Goal: Transaction & Acquisition: Purchase product/service

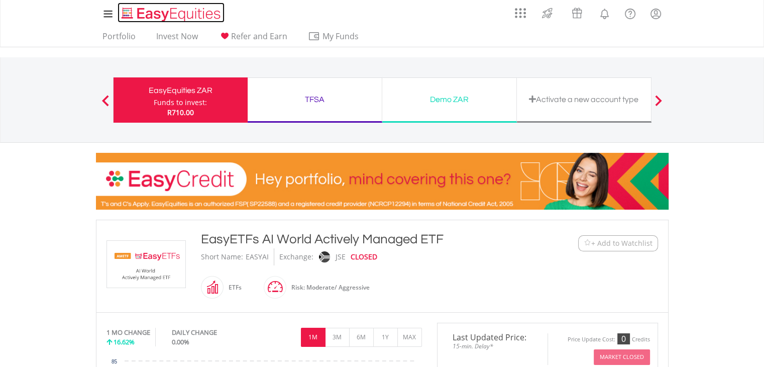
click at [180, 15] on img "Home page" at bounding box center [172, 14] width 105 height 17
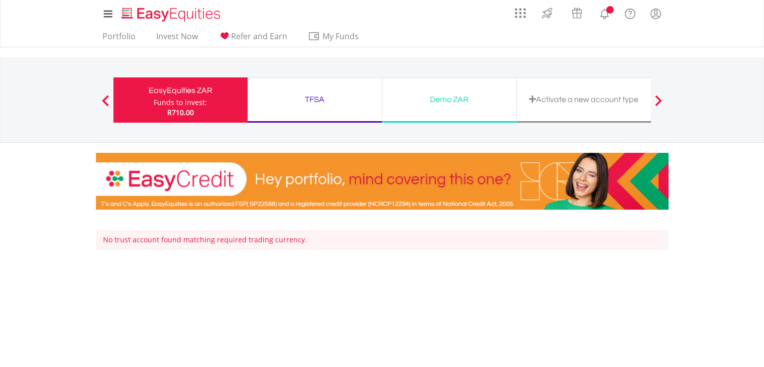
scroll to position [100, 0]
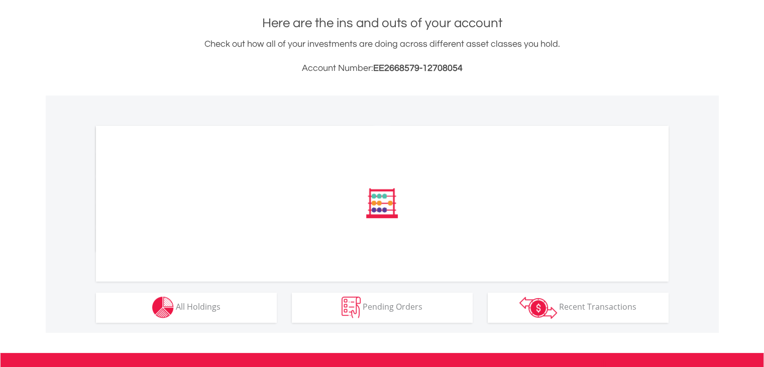
scroll to position [346, 0]
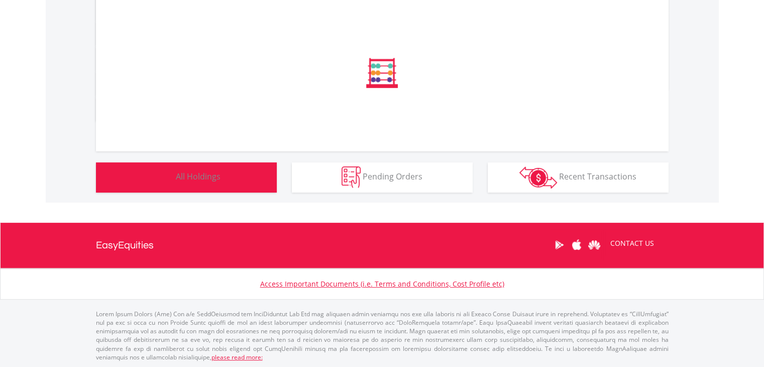
click at [217, 176] on span "All Holdings" at bounding box center [198, 176] width 45 height 11
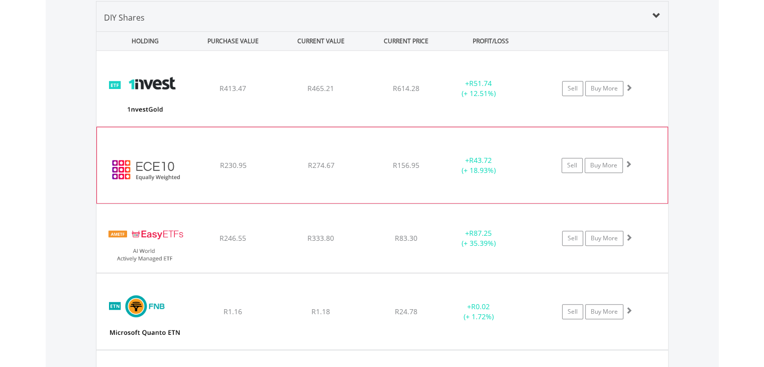
scroll to position [96, 191]
click at [438, 188] on div "﻿ EasyCrypto Equal 10 R230.95 R274.67 R156.95 + R43.72 (+ 18.93%) Sell Buy More" at bounding box center [382, 164] width 571 height 75
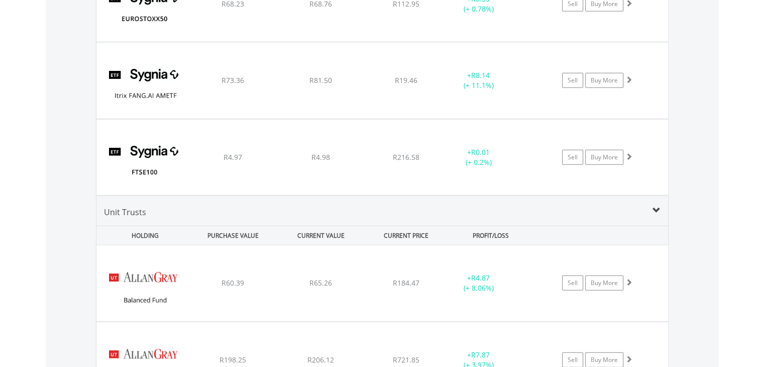
scroll to position [2623, 0]
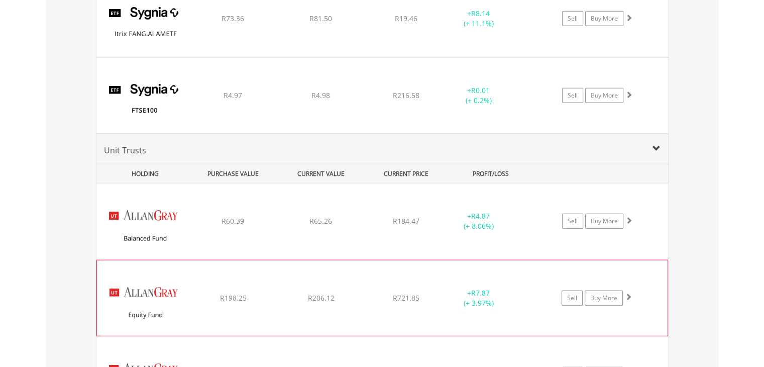
click at [379, 285] on div "﻿ Allan Gray Equity C R198.25 R206.12 R721.85 + R7.87 (+ 3.97%) Sell Buy More" at bounding box center [382, 297] width 571 height 75
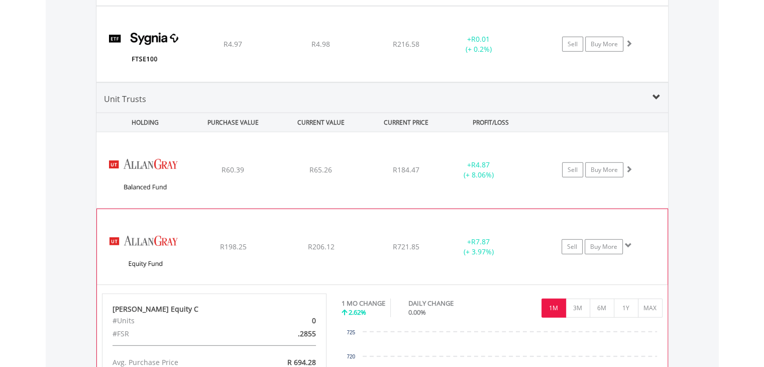
scroll to position [2774, 0]
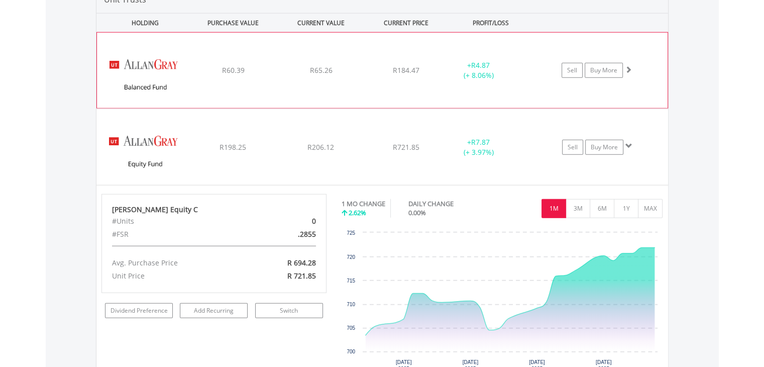
click at [315, 91] on div "﻿ Allan Gray Balanced Fund R60.39 R65.26 R184.47 + R4.87 (+ 8.06%) Sell Buy More" at bounding box center [382, 70] width 571 height 75
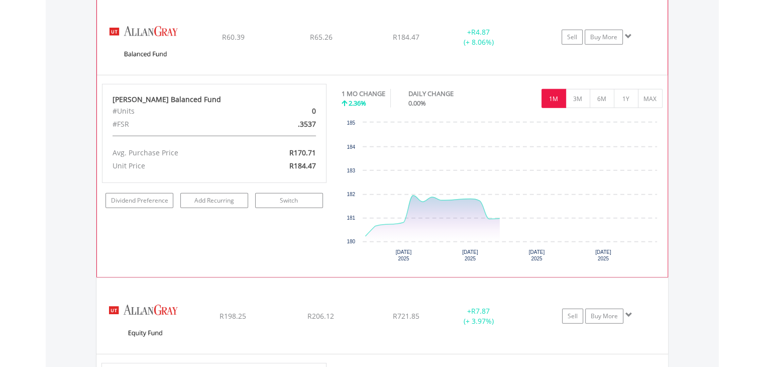
scroll to position [2824, 0]
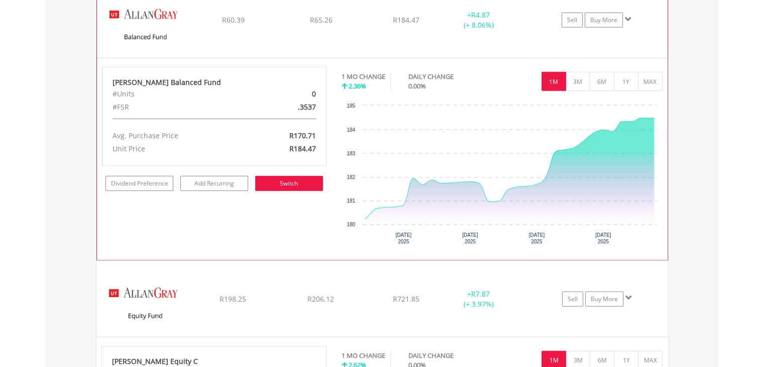
click at [281, 176] on link "Switch" at bounding box center [289, 183] width 68 height 15
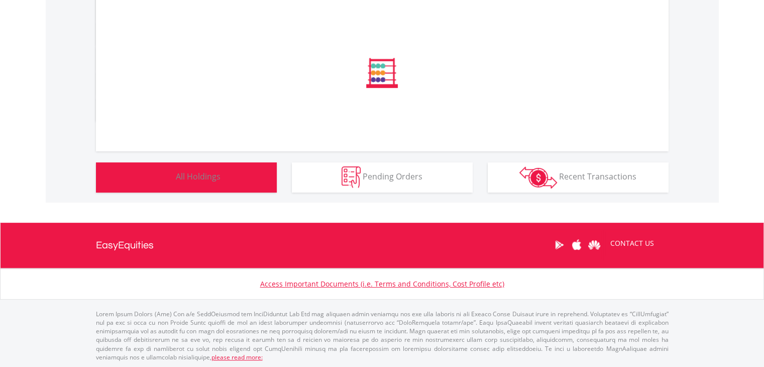
click at [191, 189] on button "Holdings All Holdings" at bounding box center [186, 177] width 181 height 30
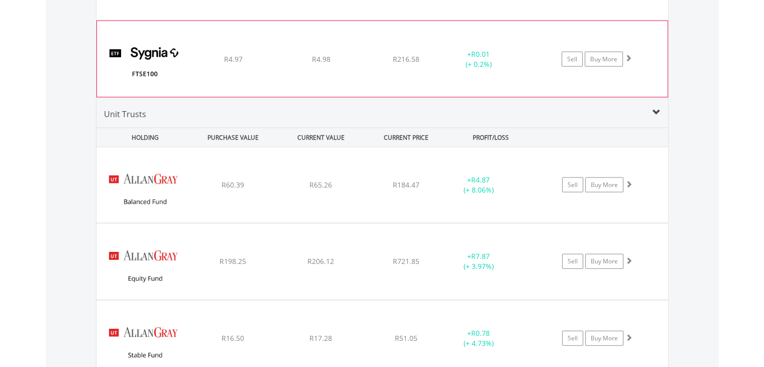
scroll to position [2271, 0]
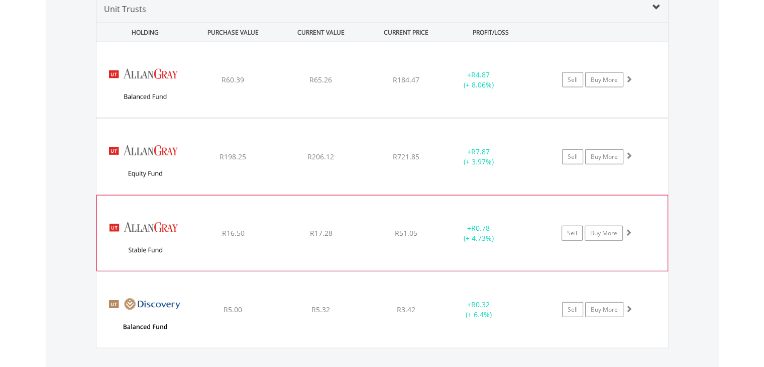
click at [373, 246] on div "﻿ Allan Gray Stable Fund R16.50 R17.28 R51.05 + R0.78 (+ 4.73%) Sell Buy More" at bounding box center [382, 232] width 571 height 75
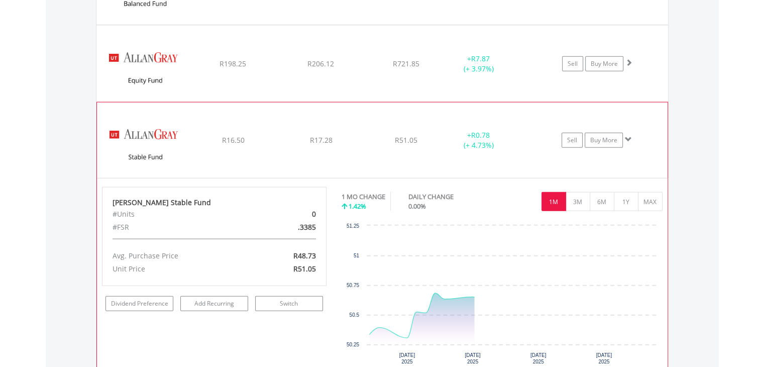
scroll to position [2421, 0]
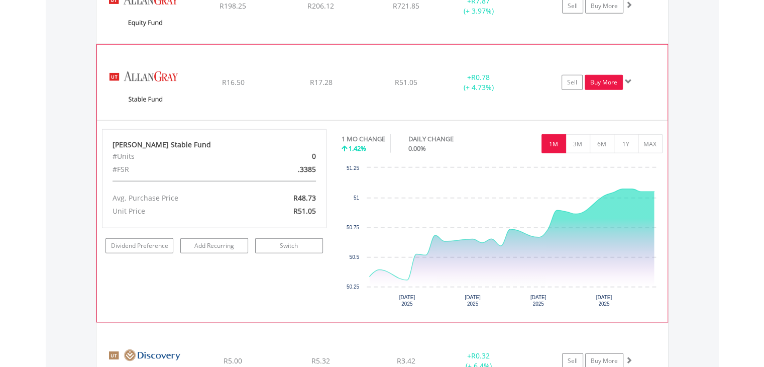
click at [615, 79] on link "Buy More" at bounding box center [604, 82] width 38 height 15
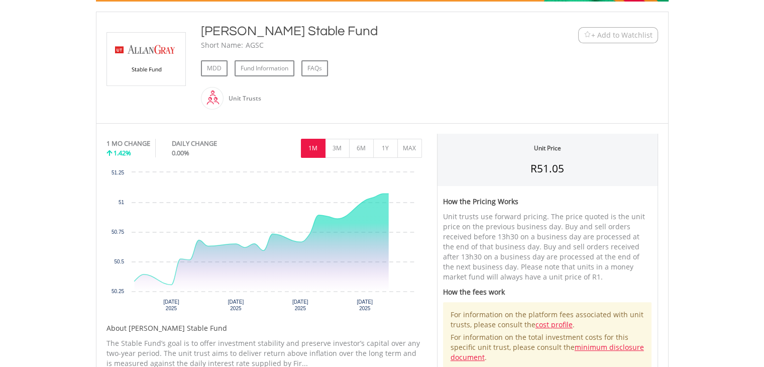
scroll to position [151, 0]
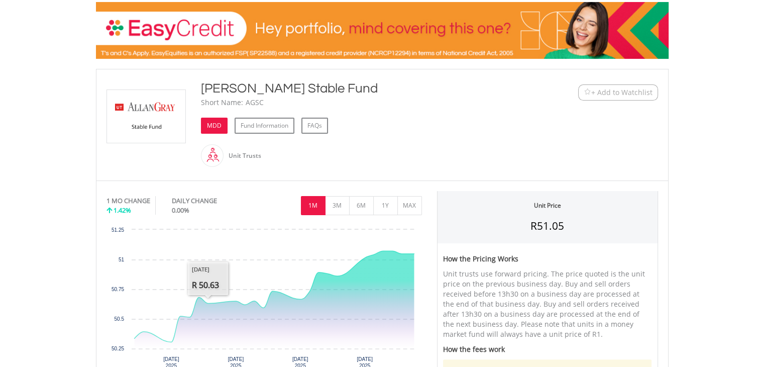
click at [212, 122] on link "MDD" at bounding box center [214, 126] width 27 height 16
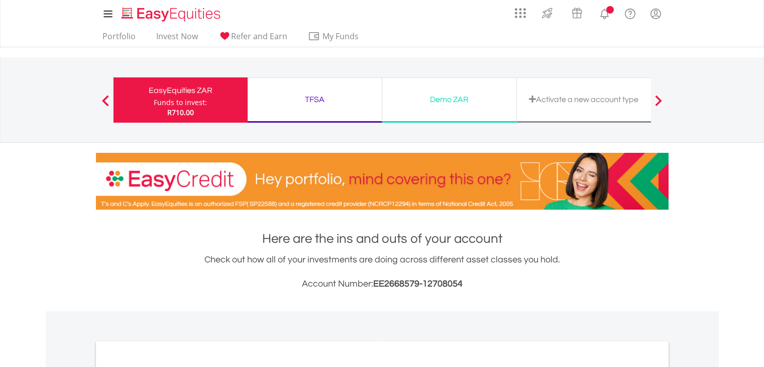
scroll to position [346, 0]
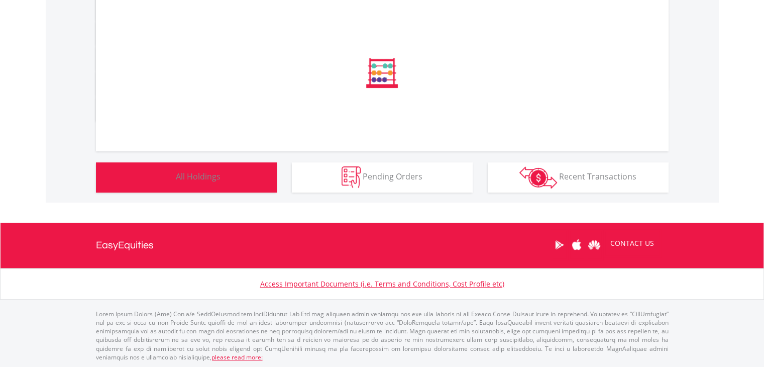
click at [209, 162] on button "Holdings All Holdings" at bounding box center [186, 177] width 181 height 30
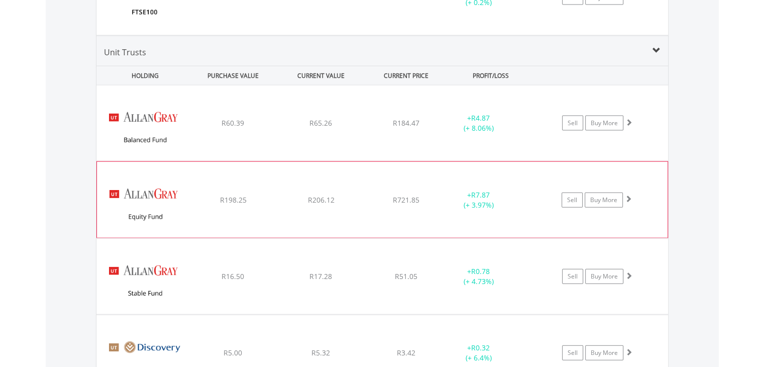
scroll to position [2221, 0]
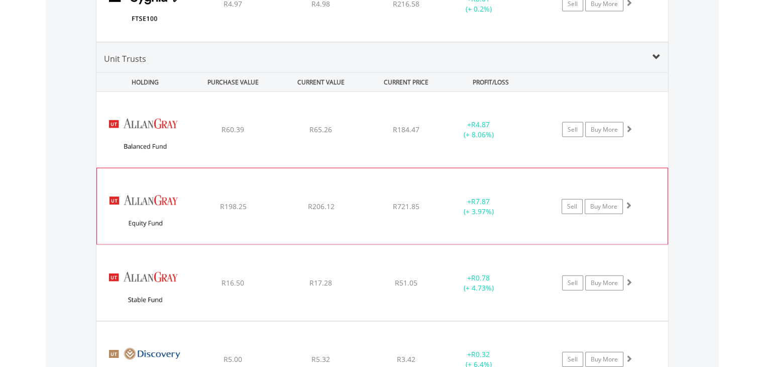
click at [362, 201] on div "R206.12" at bounding box center [320, 206] width 85 height 10
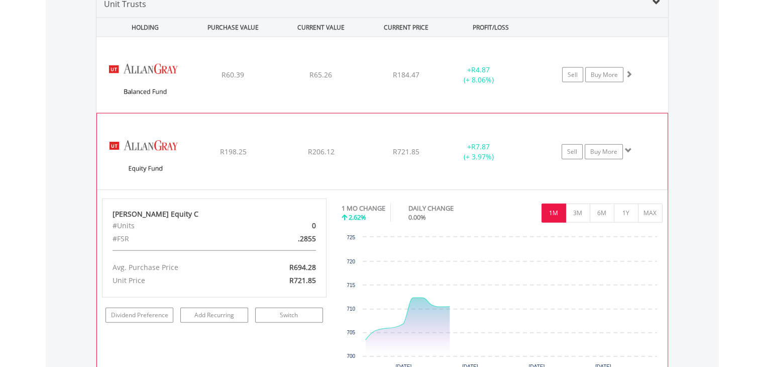
scroll to position [2321, 0]
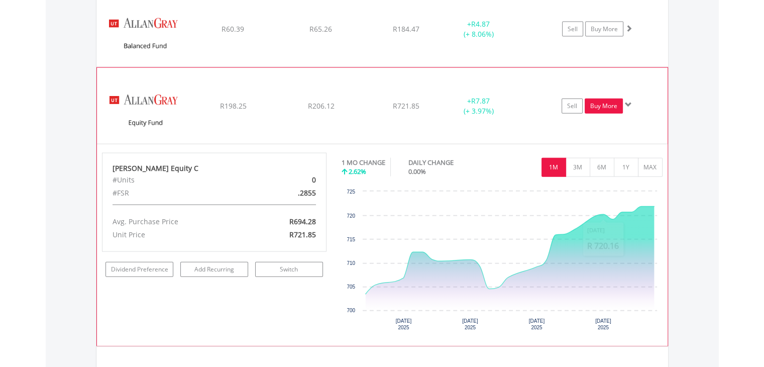
click at [606, 100] on link "Buy More" at bounding box center [604, 105] width 38 height 15
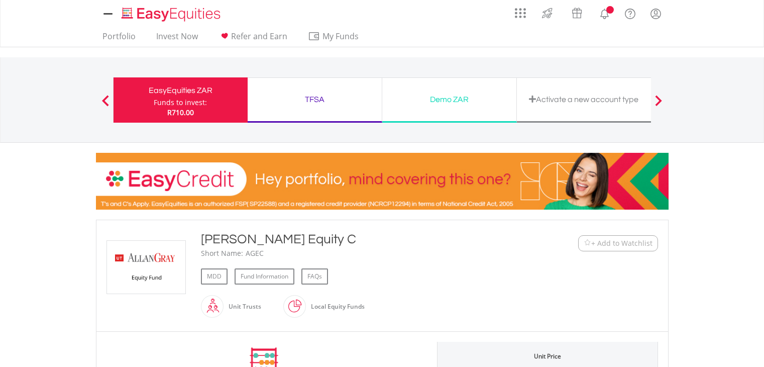
scroll to position [151, 0]
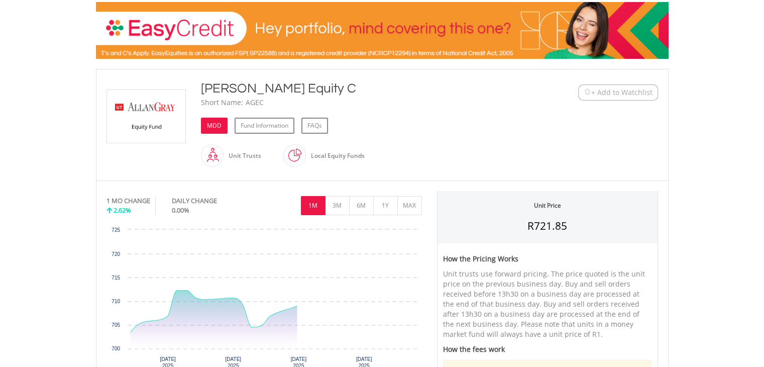
click at [212, 122] on link "MDD" at bounding box center [214, 126] width 27 height 16
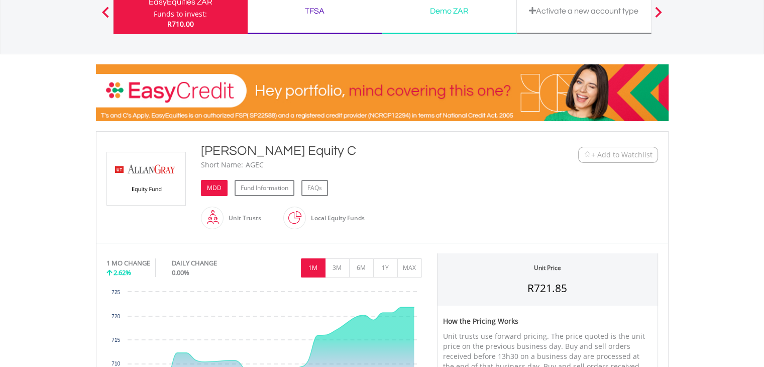
scroll to position [0, 0]
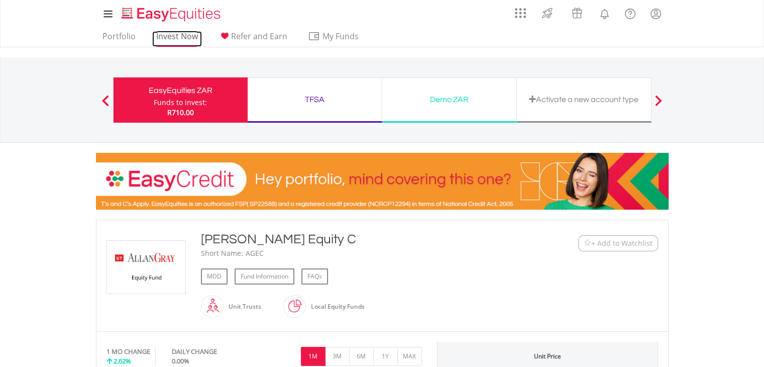
click at [179, 33] on link "Invest Now" at bounding box center [177, 39] width 50 height 16
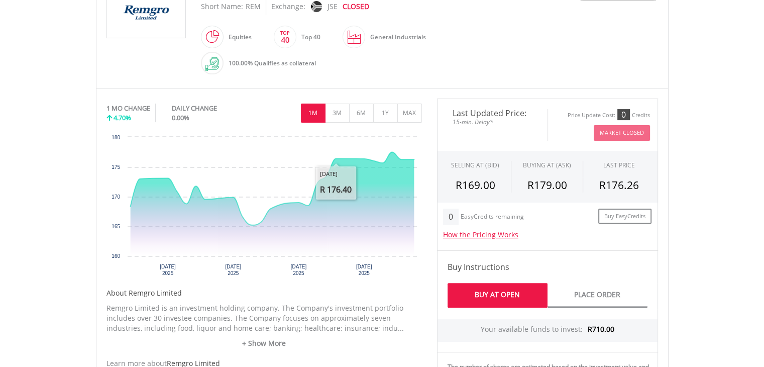
scroll to position [201, 0]
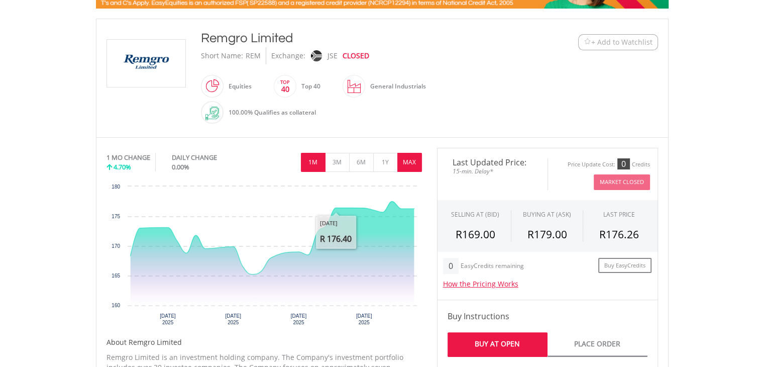
click at [400, 156] on button "MAX" at bounding box center [409, 162] width 25 height 19
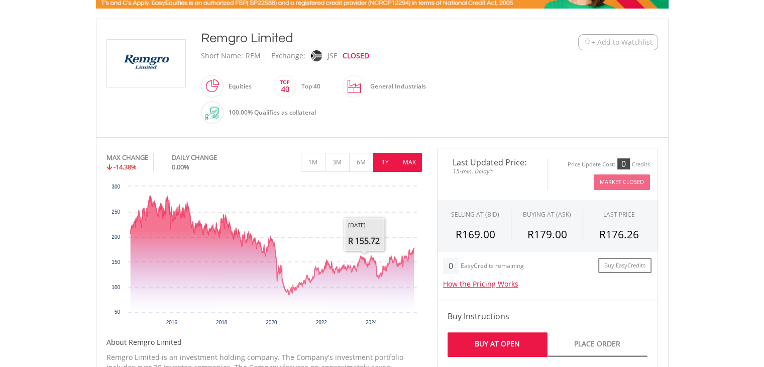
click at [383, 169] on button "1Y" at bounding box center [385, 162] width 25 height 19
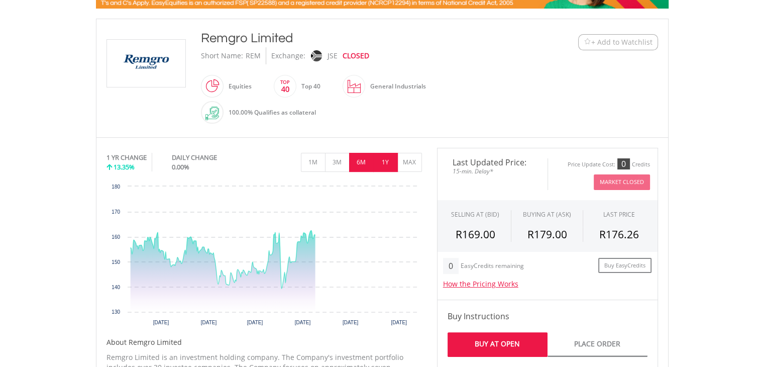
click at [364, 166] on button "6M" at bounding box center [361, 162] width 25 height 19
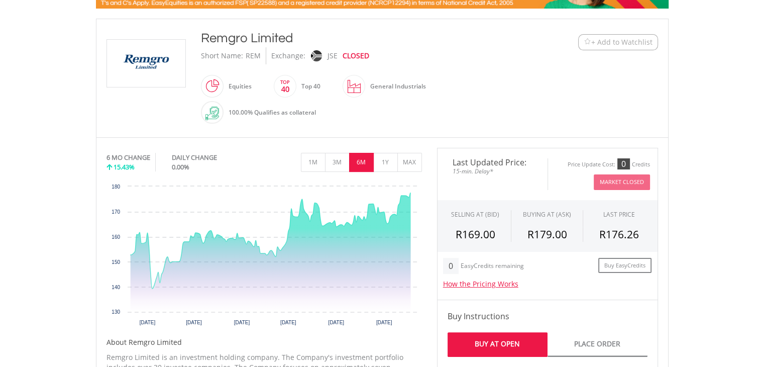
click at [350, 165] on button "6M" at bounding box center [361, 162] width 25 height 19
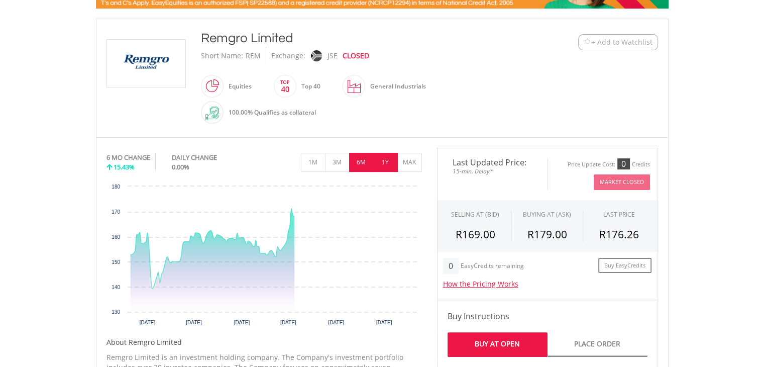
click at [396, 160] on button "1Y" at bounding box center [385, 162] width 25 height 19
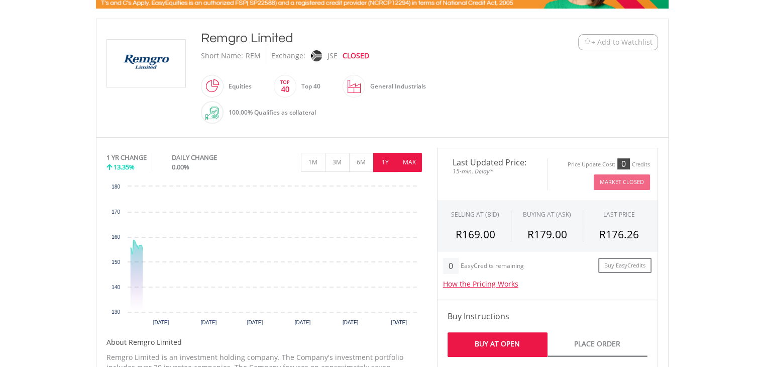
click at [406, 160] on button "MAX" at bounding box center [409, 162] width 25 height 19
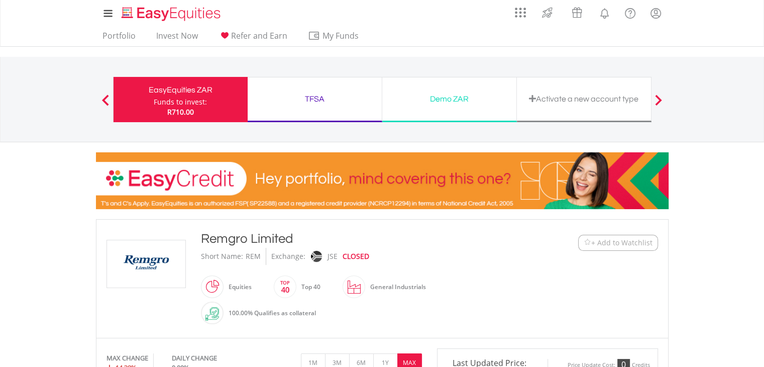
scroll to position [0, 0]
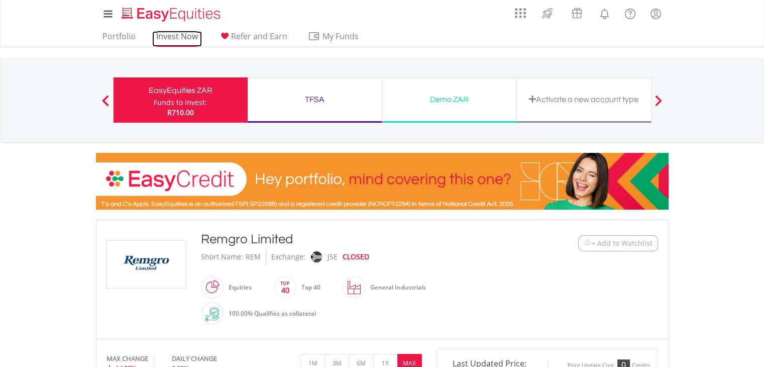
click at [186, 37] on link "Invest Now" at bounding box center [177, 39] width 50 height 16
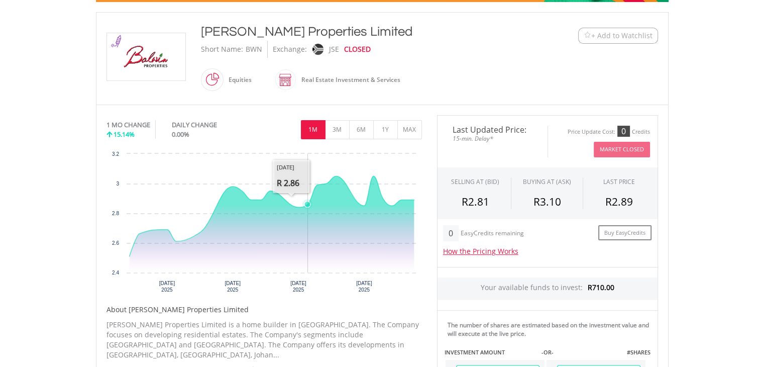
scroll to position [251, 0]
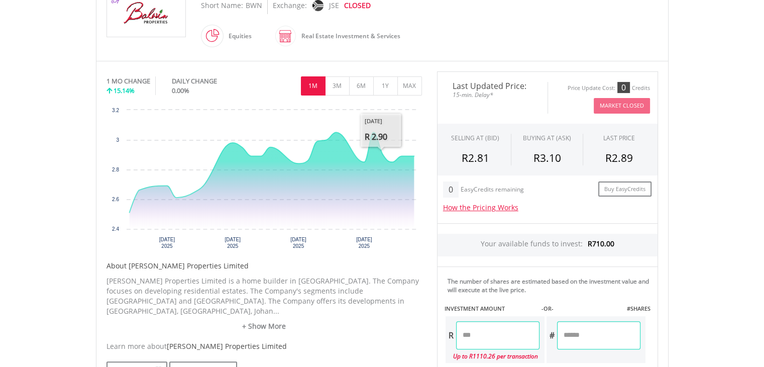
click at [442, 77] on div "Last Updated Price: 15-min. Delay* Price Update Cost: 0 Credits Market Closed" at bounding box center [547, 97] width 221 height 52
click at [398, 80] on button "MAX" at bounding box center [409, 85] width 25 height 19
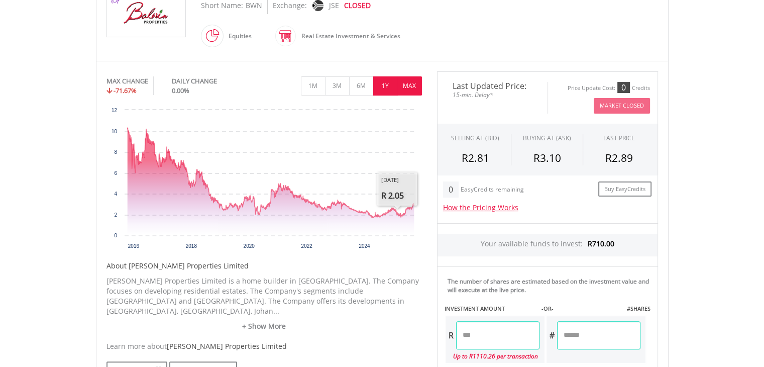
click at [390, 81] on button "1Y" at bounding box center [385, 85] width 25 height 19
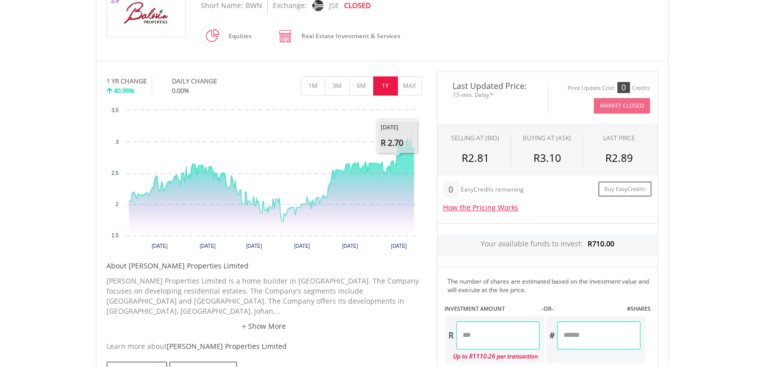
click at [360, 95] on div "1 YR CHANGE 40.98% DAILY CHANGE 0.00% 1M 3M 6M 1Y MAX" at bounding box center [263, 88] width 315 height 34
click at [362, 87] on button "6M" at bounding box center [361, 85] width 25 height 19
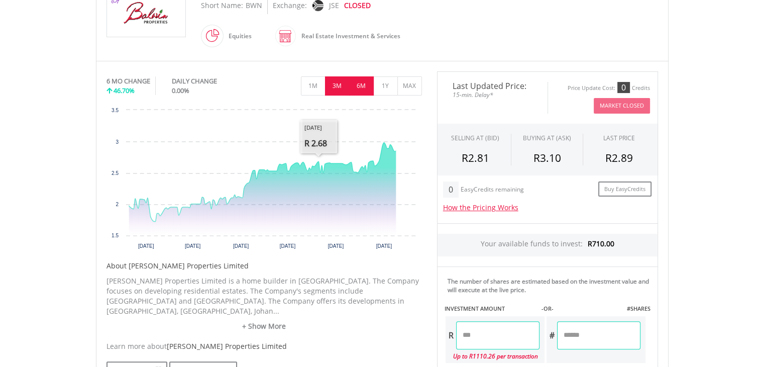
click at [333, 85] on button "3M" at bounding box center [337, 85] width 25 height 19
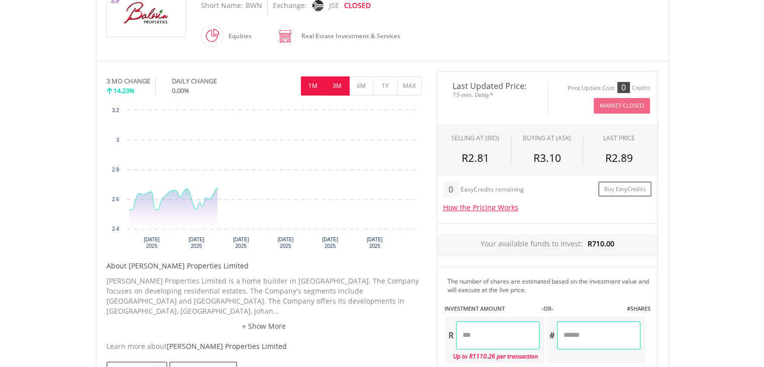
click at [320, 78] on button "1M" at bounding box center [313, 85] width 25 height 19
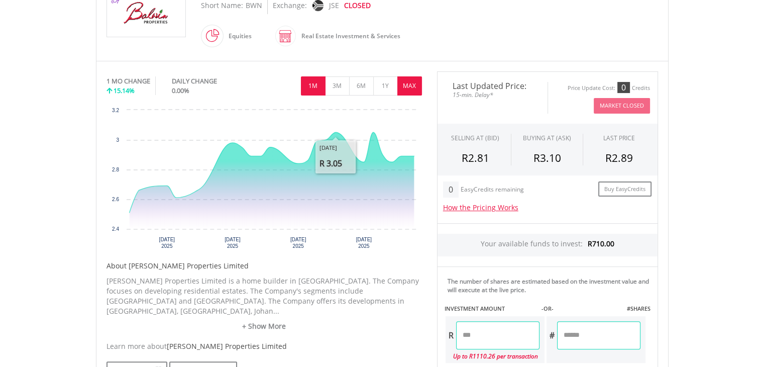
click at [415, 88] on button "MAX" at bounding box center [409, 85] width 25 height 19
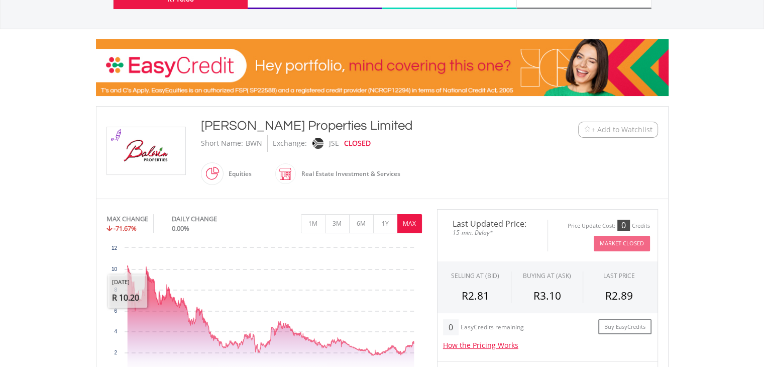
scroll to position [0, 0]
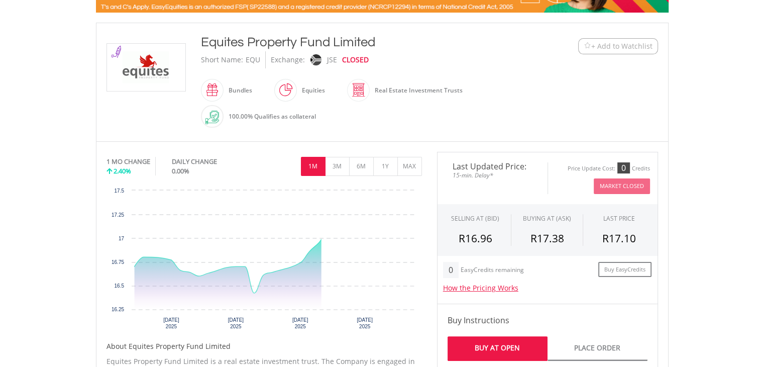
scroll to position [201, 0]
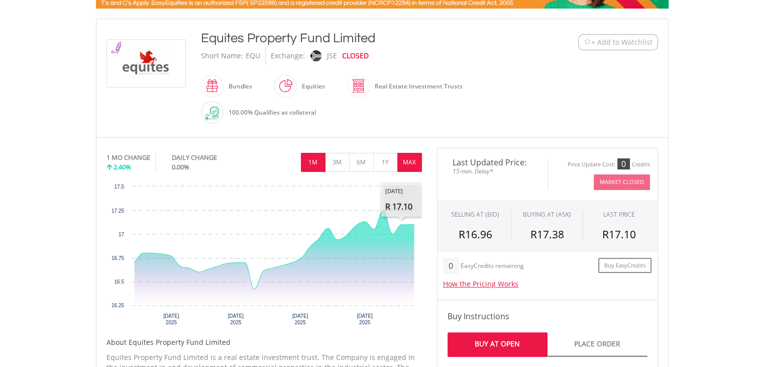
click at [405, 167] on button "MAX" at bounding box center [409, 162] width 25 height 19
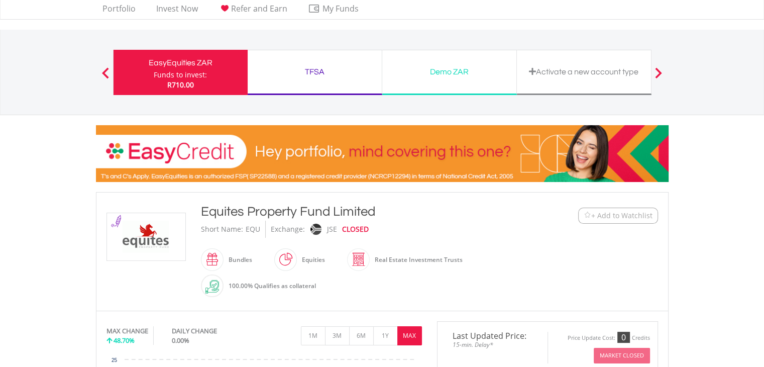
scroll to position [0, 0]
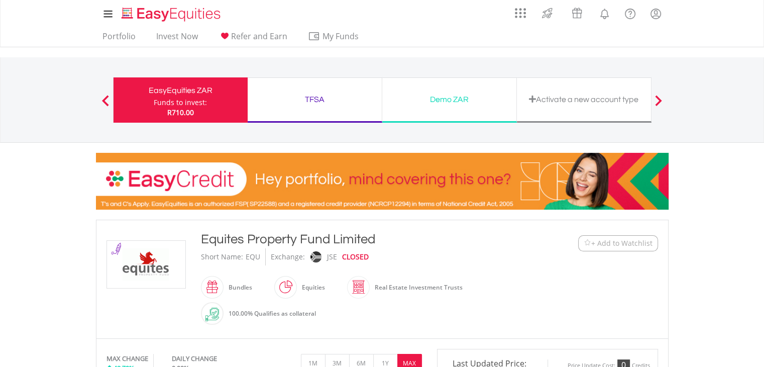
drag, startPoint x: 197, startPoint y: 232, endPoint x: 437, endPoint y: 242, distance: 239.8
click at [437, 242] on div "Equites Property Fund Limited Short Name: EQU Exchange: JSE CLOSED Bundles" at bounding box center [358, 279] width 331 height 98
copy div "Equites Property Fund Limited"
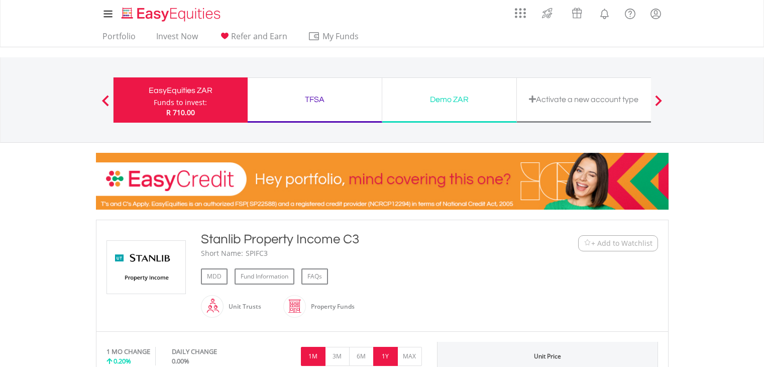
scroll to position [151, 0]
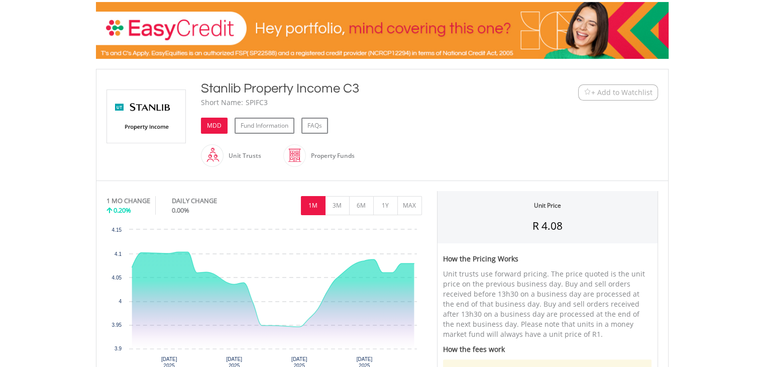
click at [205, 123] on link "MDD" at bounding box center [214, 126] width 27 height 16
click at [411, 203] on button "MAX" at bounding box center [409, 205] width 25 height 19
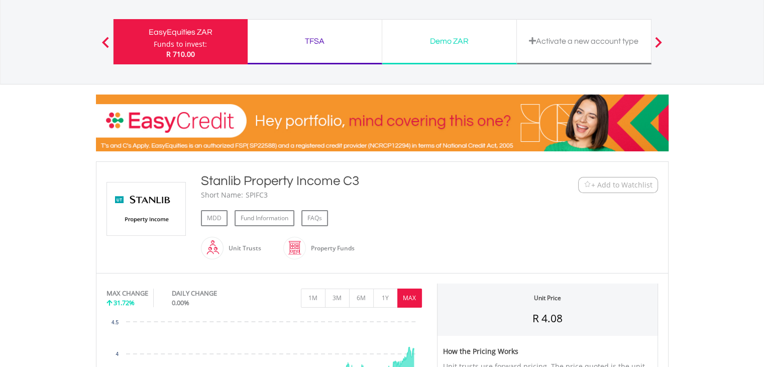
scroll to position [0, 0]
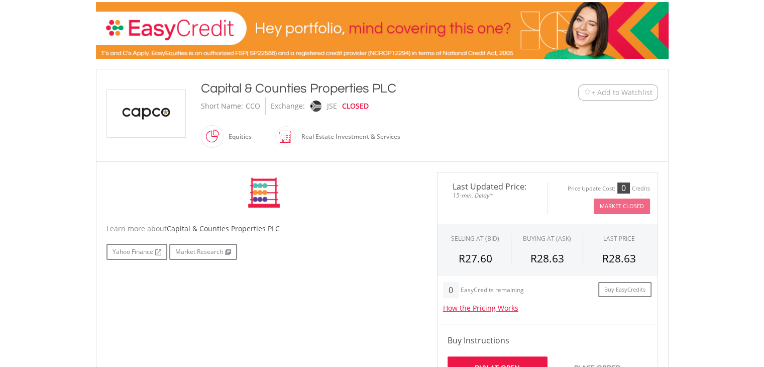
scroll to position [151, 0]
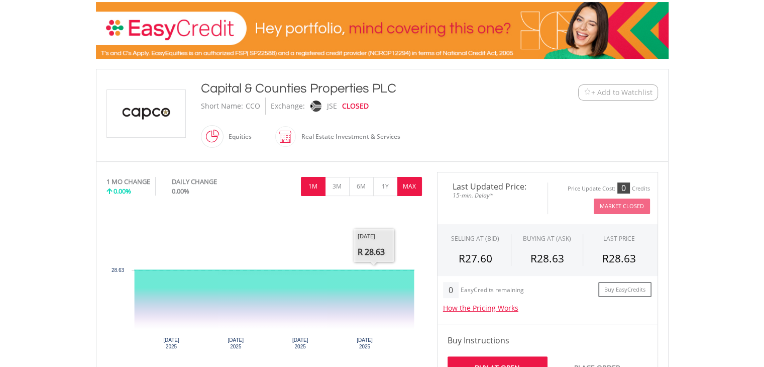
click at [406, 187] on button "MAX" at bounding box center [409, 186] width 25 height 19
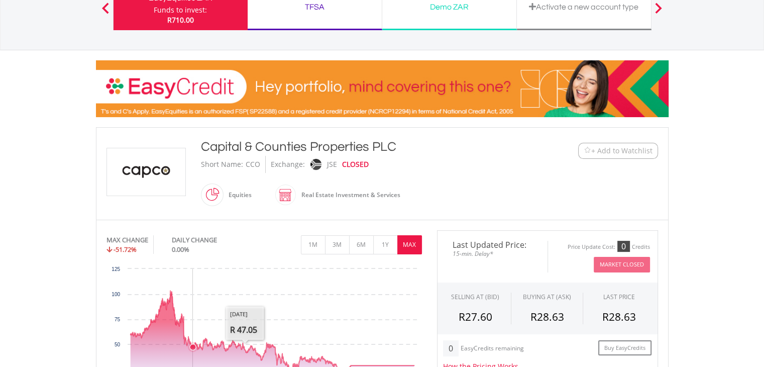
scroll to position [0, 0]
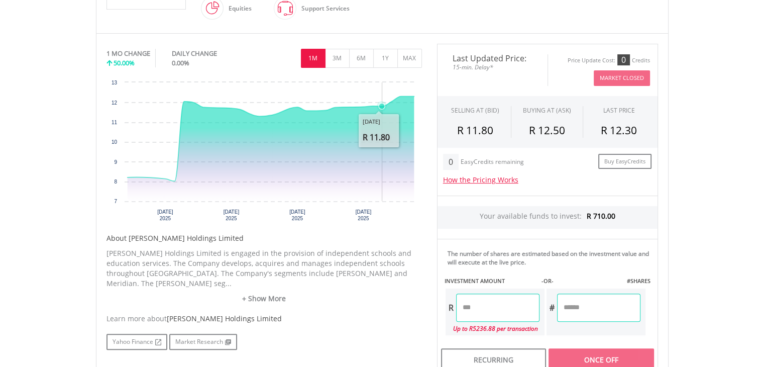
scroll to position [201, 0]
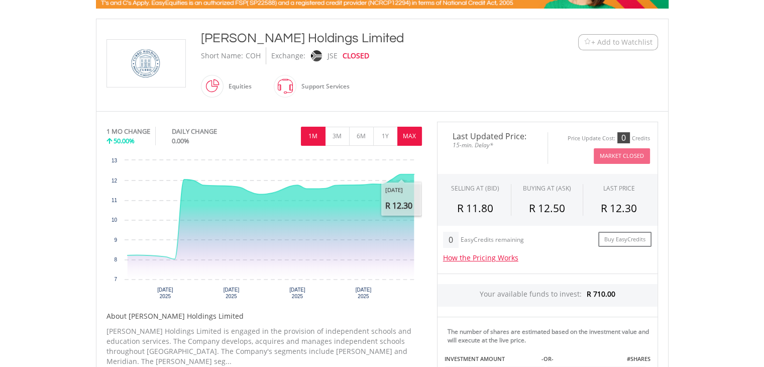
click at [413, 137] on button "MAX" at bounding box center [409, 136] width 25 height 19
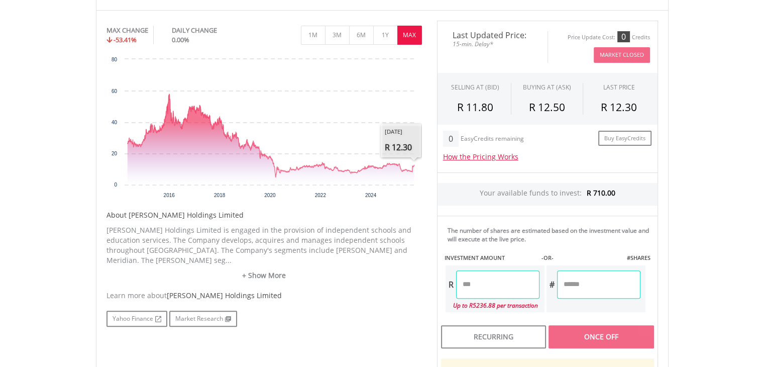
scroll to position [352, 0]
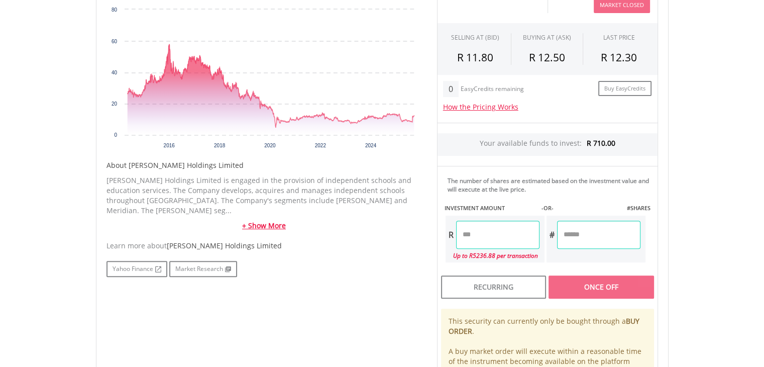
click at [267, 221] on link "+ Show More" at bounding box center [263, 226] width 315 height 10
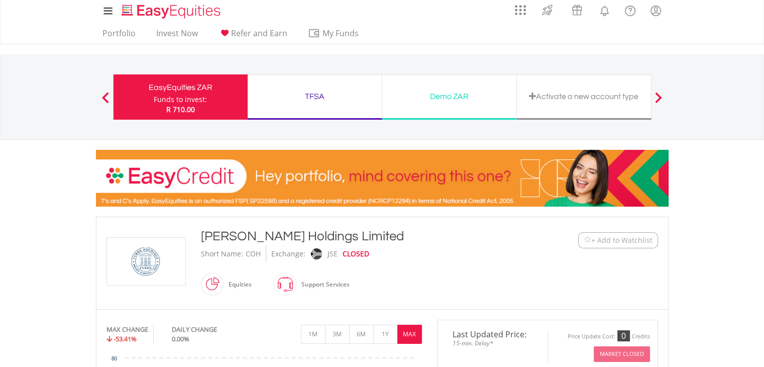
scroll to position [0, 0]
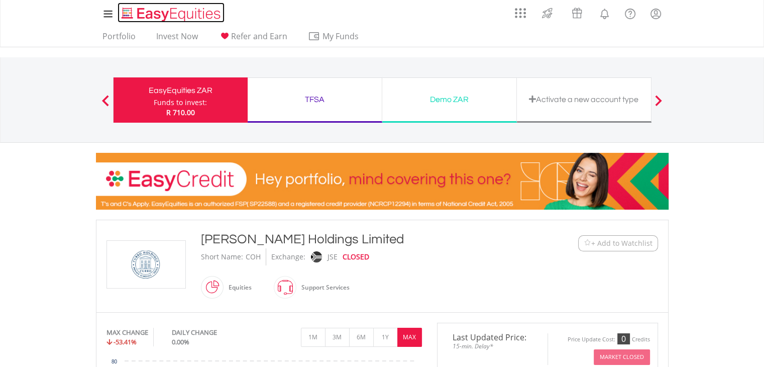
click at [147, 11] on img "Home page" at bounding box center [172, 14] width 105 height 17
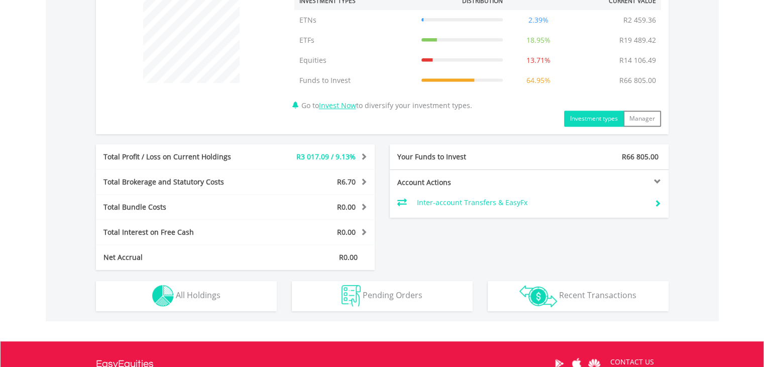
scroll to position [522, 0]
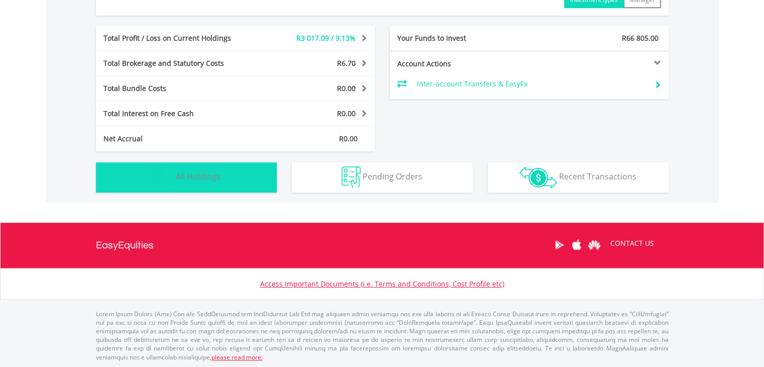
click at [242, 180] on button "Holdings All Holdings" at bounding box center [186, 177] width 181 height 30
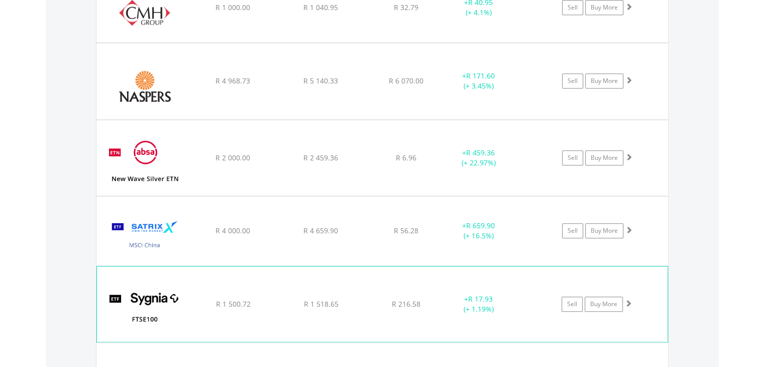
scroll to position [1196, 0]
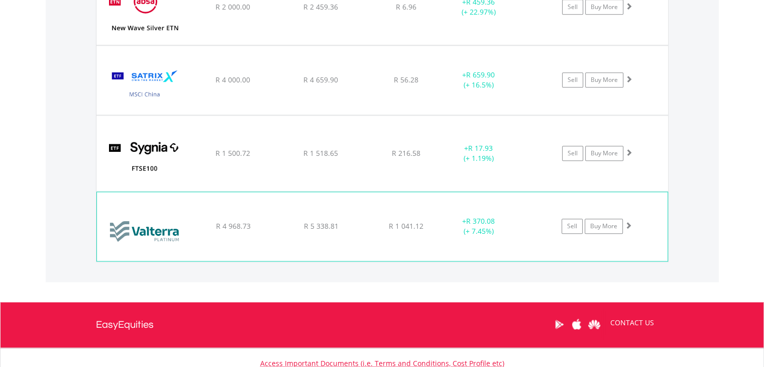
click at [272, 221] on div "R 4 968.73" at bounding box center [232, 226] width 85 height 10
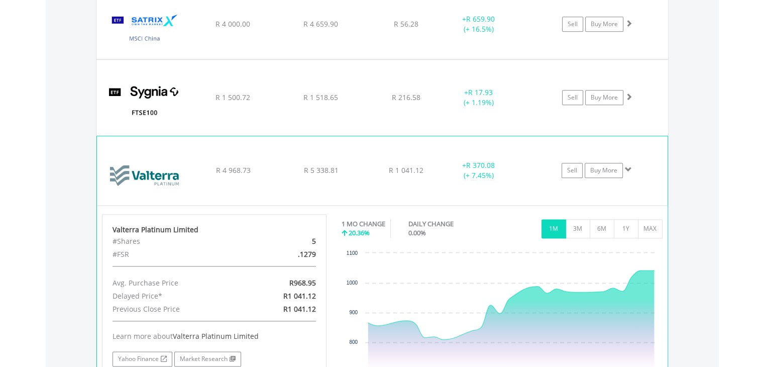
scroll to position [1347, 0]
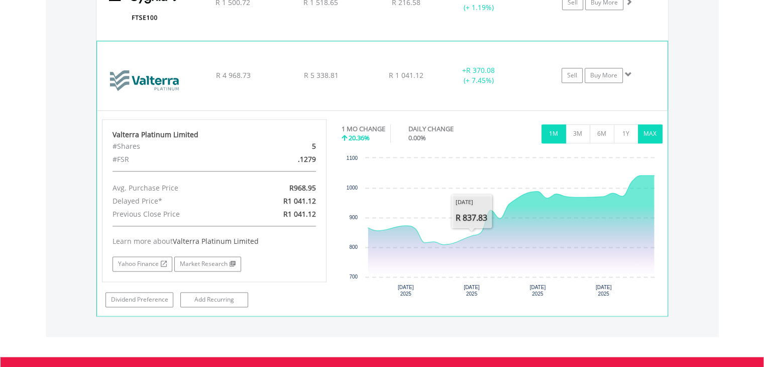
click at [645, 131] on button "MAX" at bounding box center [650, 133] width 25 height 19
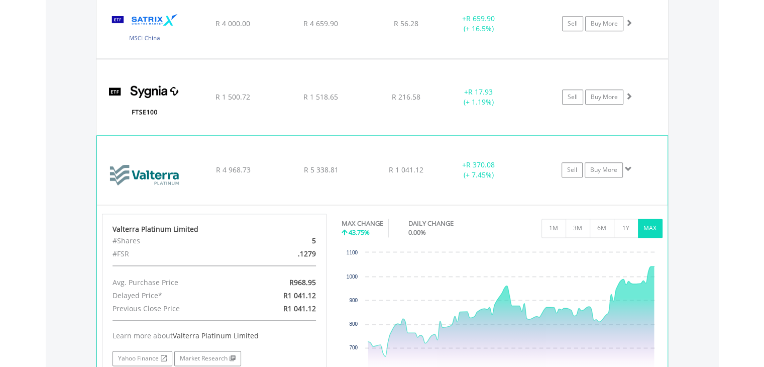
scroll to position [1246, 0]
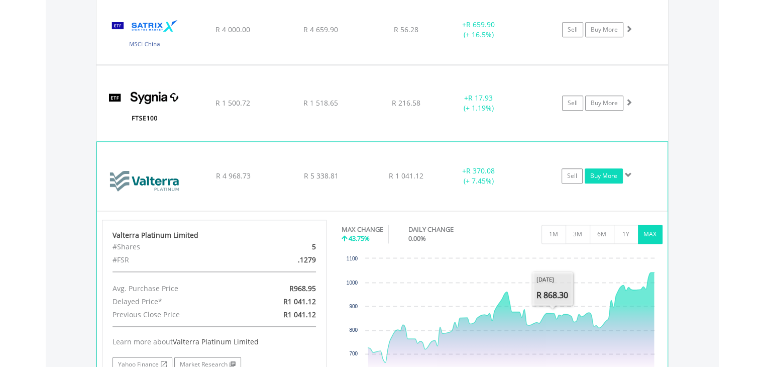
click at [609, 175] on link "Buy More" at bounding box center [604, 175] width 38 height 15
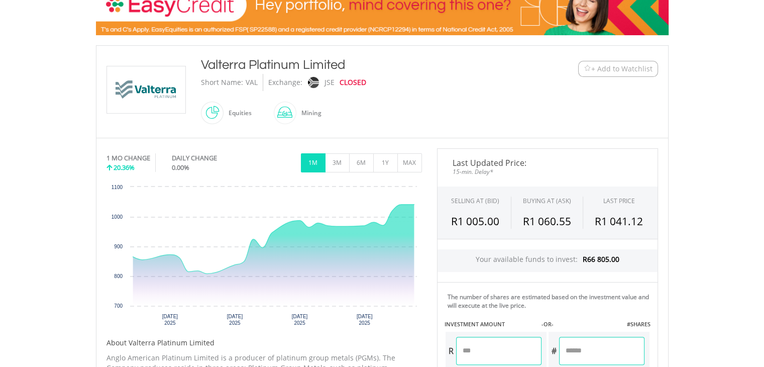
scroll to position [301, 0]
